Goal: Check status

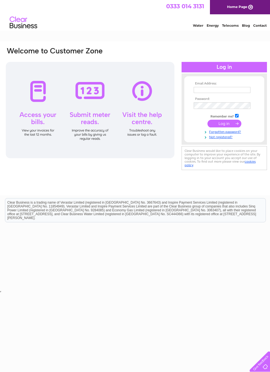
click at [217, 93] on input "text" at bounding box center [221, 90] width 57 height 6
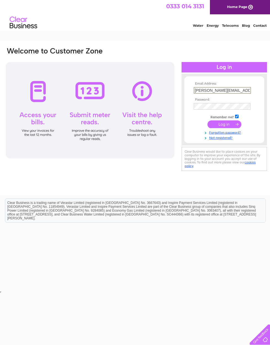
type input "Anne.booker@sky.com"
click at [228, 124] on input "submit" at bounding box center [224, 124] width 34 height 8
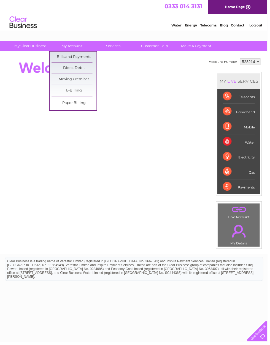
click at [92, 54] on link "Bills and Payments" at bounding box center [74, 57] width 45 height 11
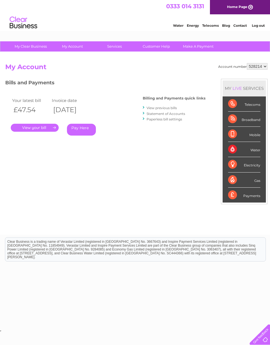
click at [169, 106] on link "View previous bills" at bounding box center [161, 108] width 30 height 4
